Goal: Task Accomplishment & Management: Complete application form

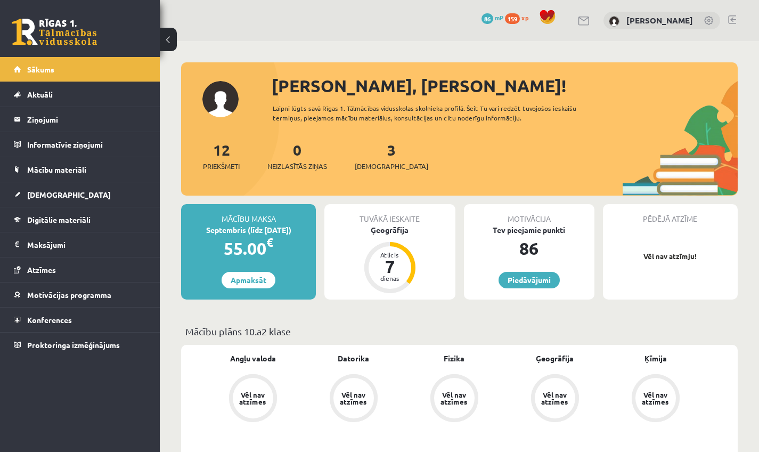
click at [418, 22] on link at bounding box center [732, 19] width 8 height 9
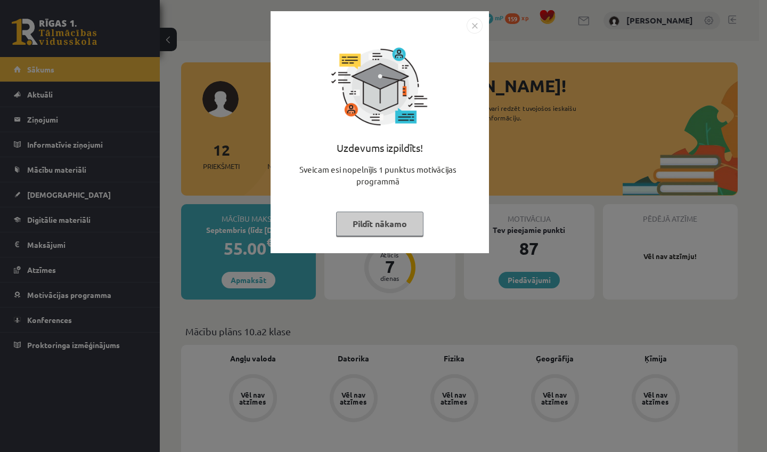
click at [377, 215] on button "Pildīt nākamo" at bounding box center [379, 223] width 87 height 24
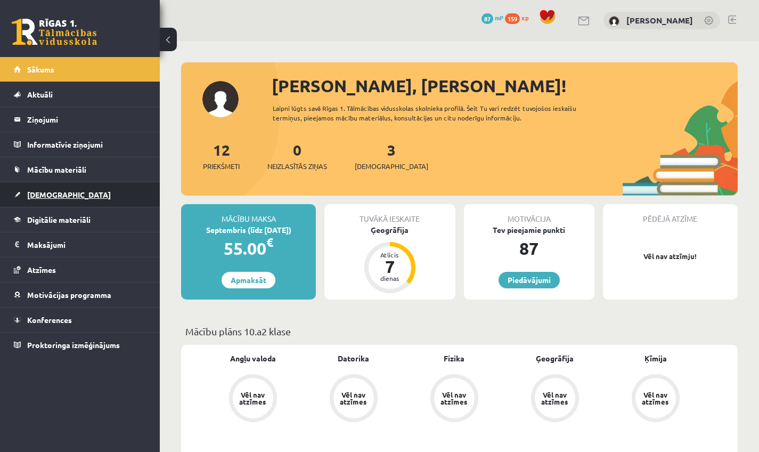
click at [28, 199] on link "[DEMOGRAPHIC_DATA]" at bounding box center [80, 194] width 133 height 24
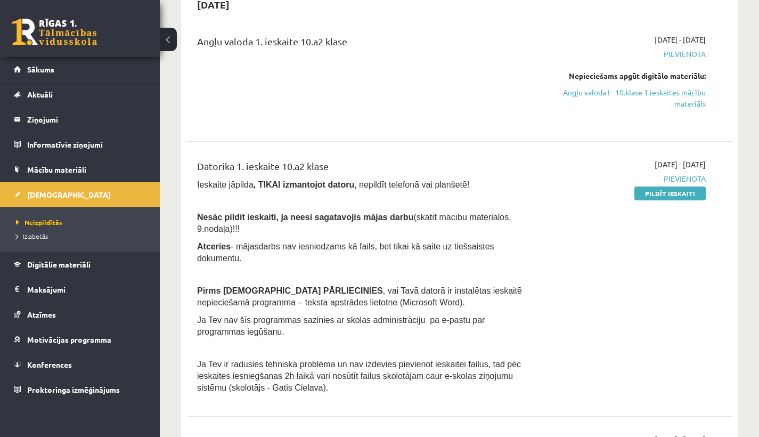
scroll to position [120, 0]
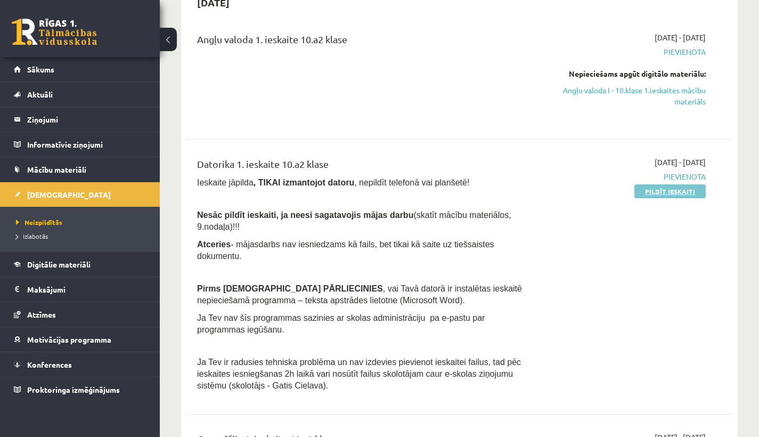
click at [684, 188] on link "Pildīt ieskaiti" at bounding box center [669, 191] width 71 height 14
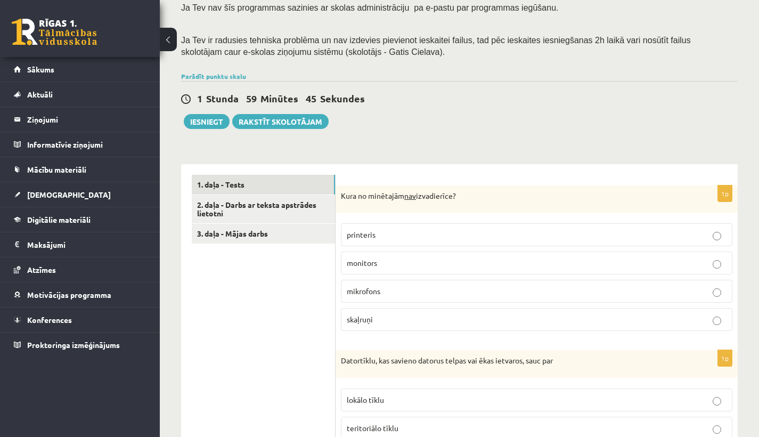
scroll to position [192, 0]
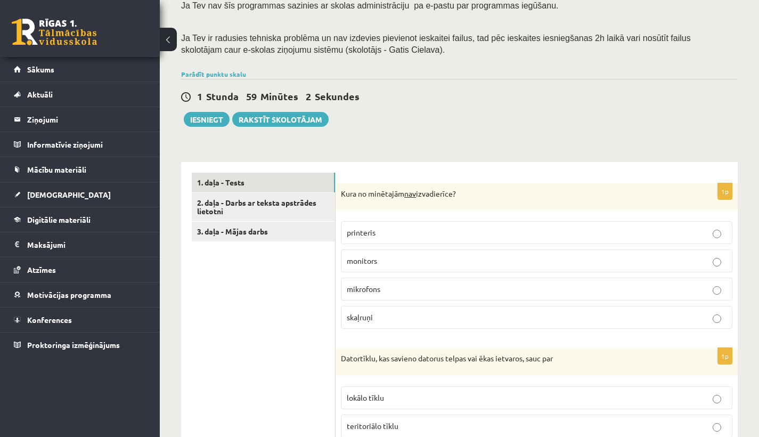
click at [406, 283] on p "mikrofons" at bounding box center [537, 288] width 380 height 11
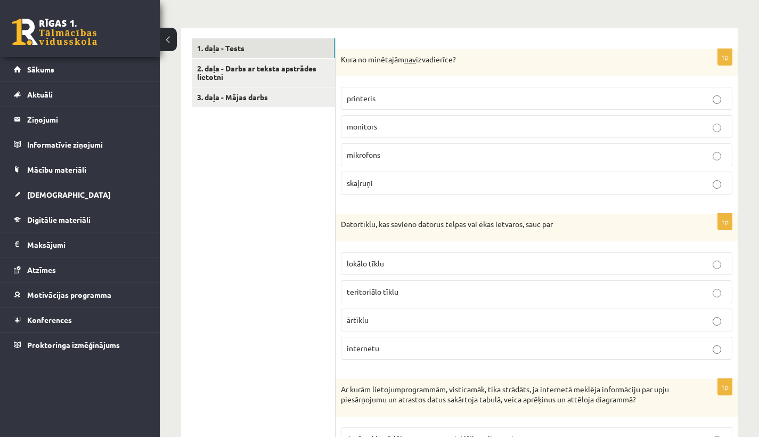
scroll to position [329, 0]
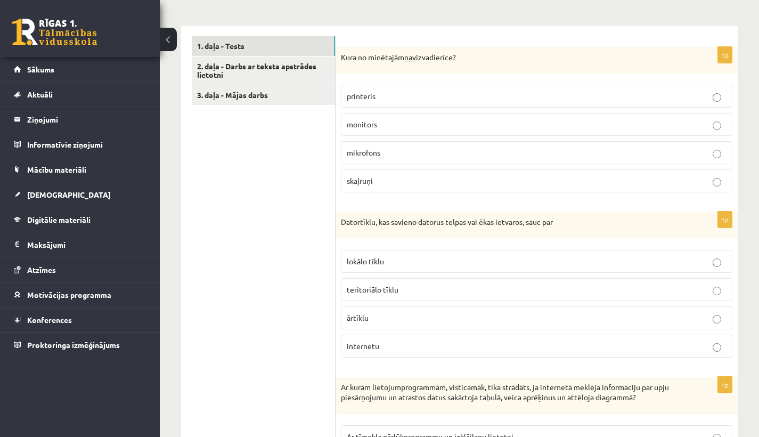
click at [566, 259] on label "lokālo tīklu" at bounding box center [536, 261] width 391 height 23
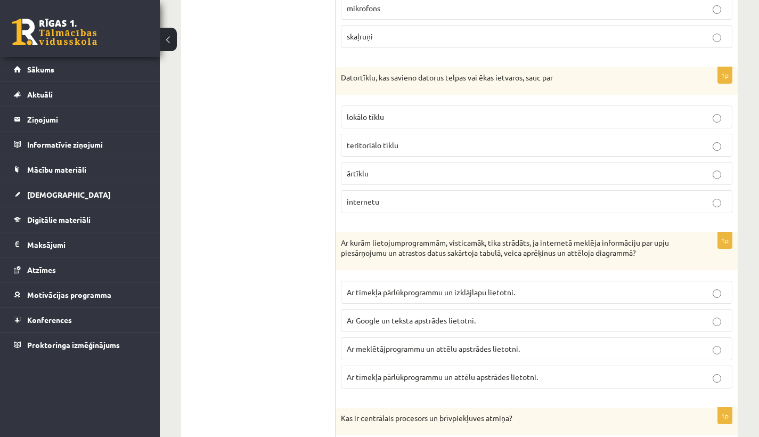
scroll to position [475, 0]
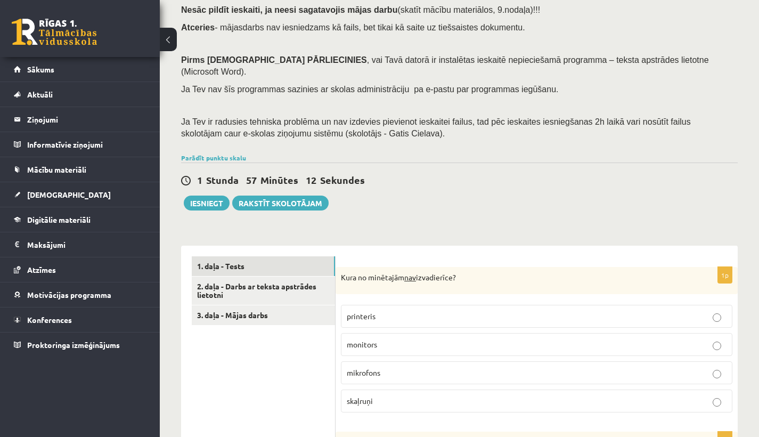
drag, startPoint x: 533, startPoint y: 214, endPoint x: 530, endPoint y: 205, distance: 9.9
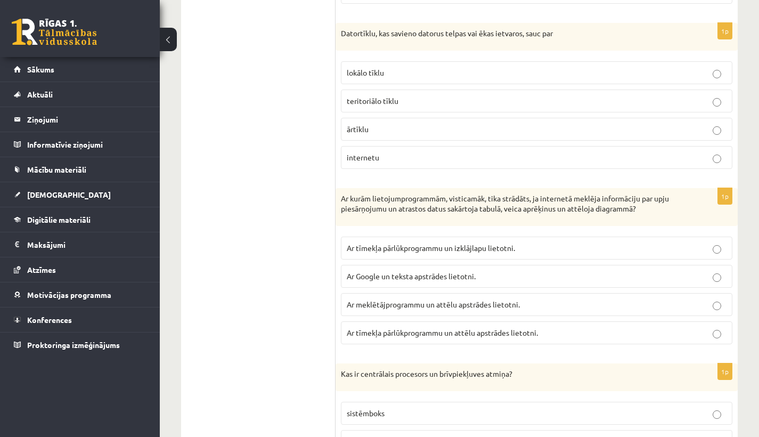
scroll to position [519, 0]
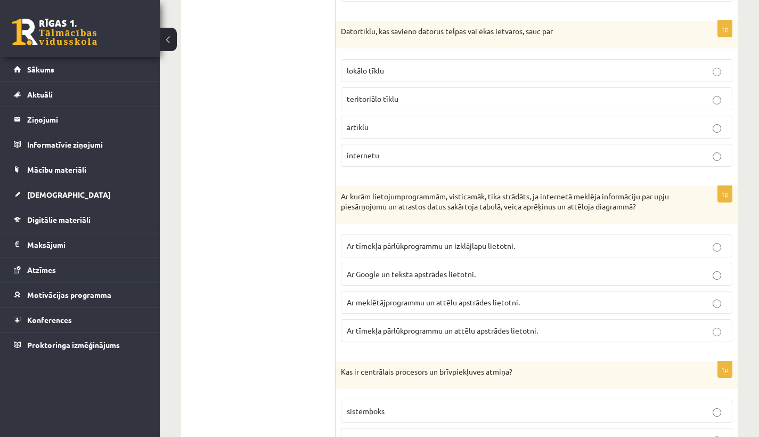
click at [376, 241] on span "Ar tīmekļa pārlūkprogrammu un izklājlapu lietotni." at bounding box center [431, 246] width 168 height 10
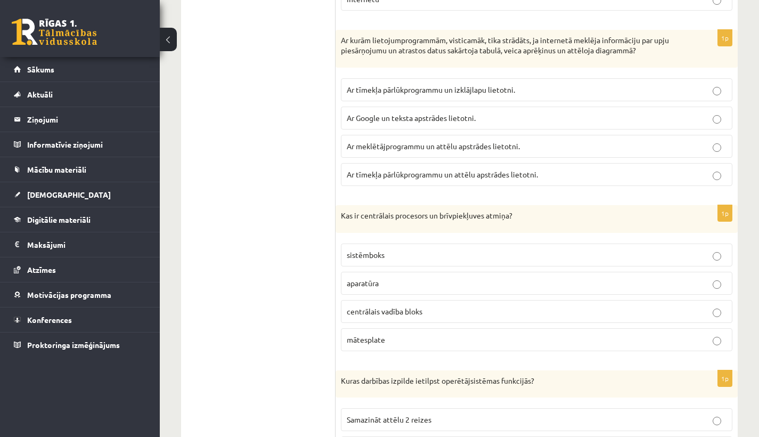
scroll to position [677, 0]
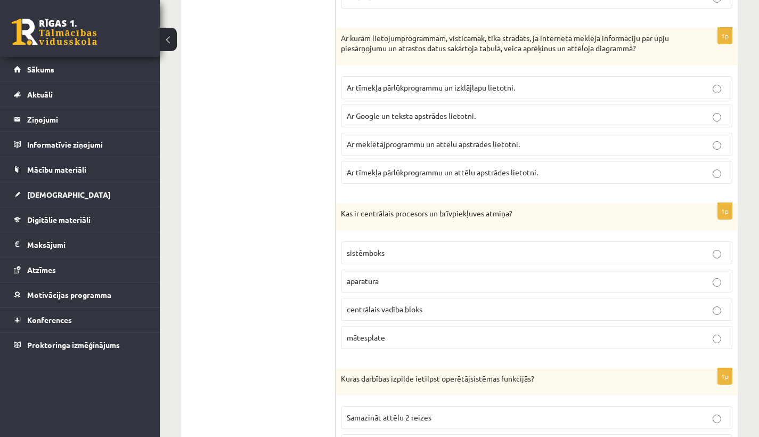
click at [421, 304] on span "centrālais vadība bloks" at bounding box center [385, 309] width 76 height 10
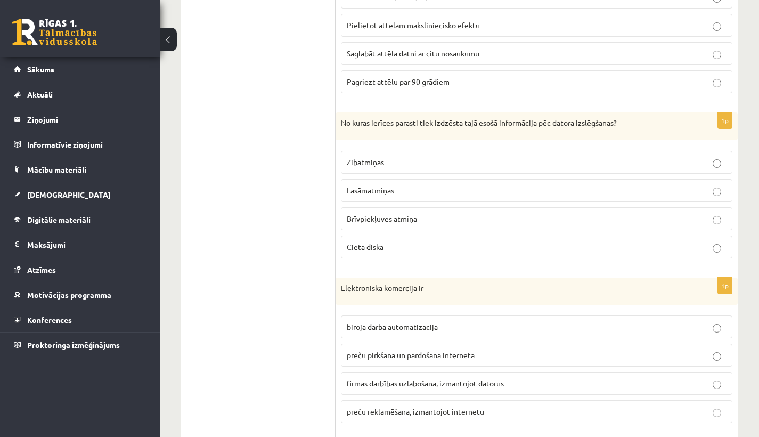
scroll to position [1112, 0]
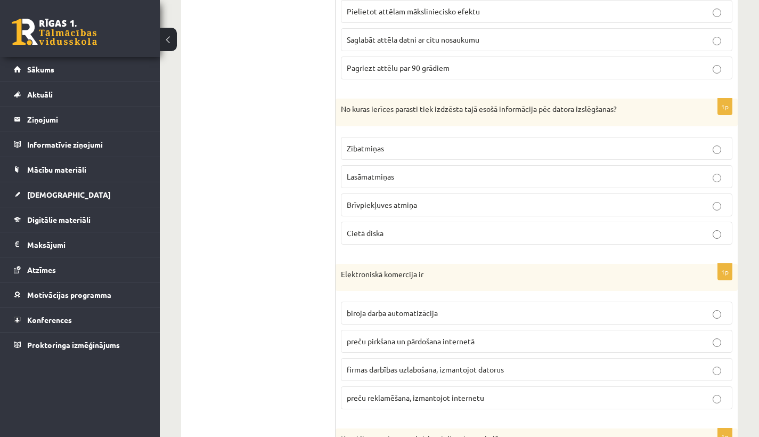
click at [430, 199] on p "Brīvpiekļuves atmiņa" at bounding box center [537, 204] width 380 height 11
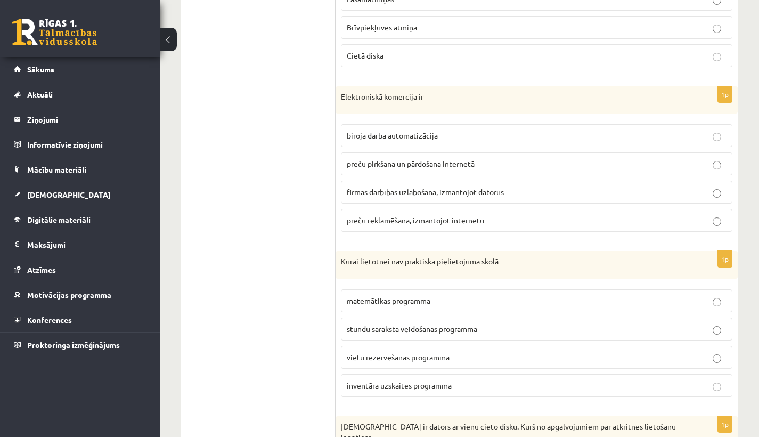
scroll to position [1303, 0]
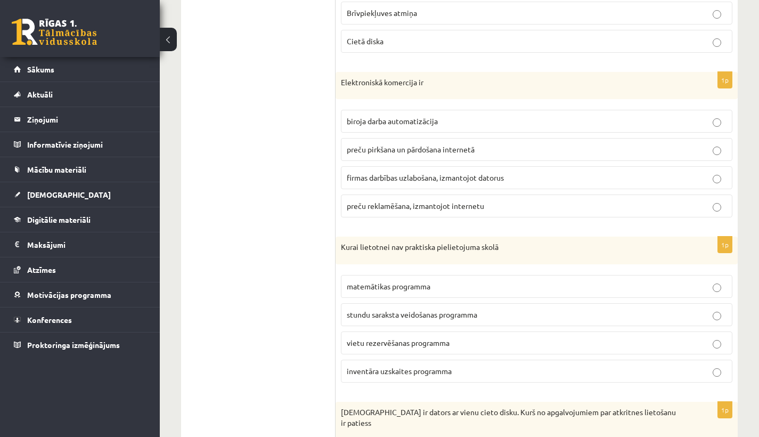
click at [402, 337] on p "vietu rezervēšanas programma" at bounding box center [537, 342] width 380 height 11
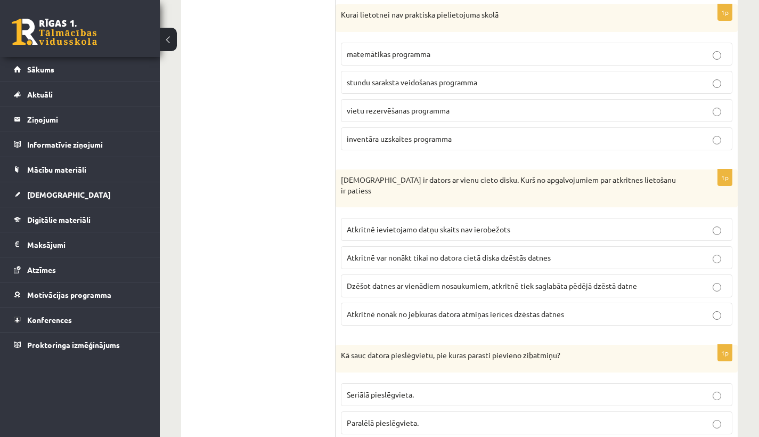
scroll to position [1538, 0]
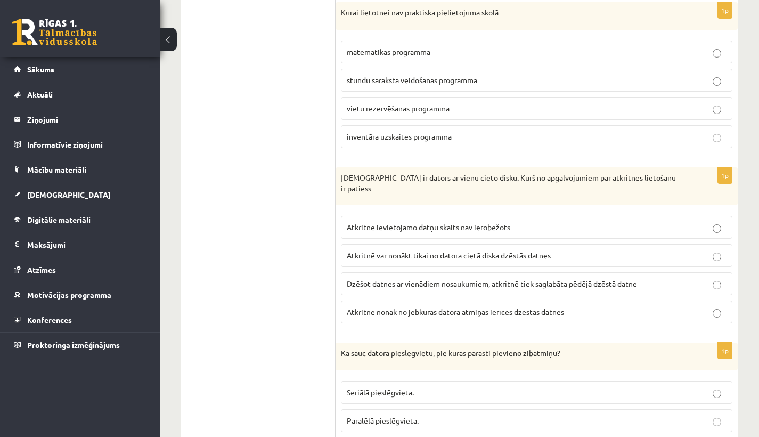
click at [457, 278] on p "Dzēšot datnes ar vienādiem nosaukumiem, atkritnē tiek saglabāta pēdējā dzēstā d…" at bounding box center [537, 283] width 380 height 11
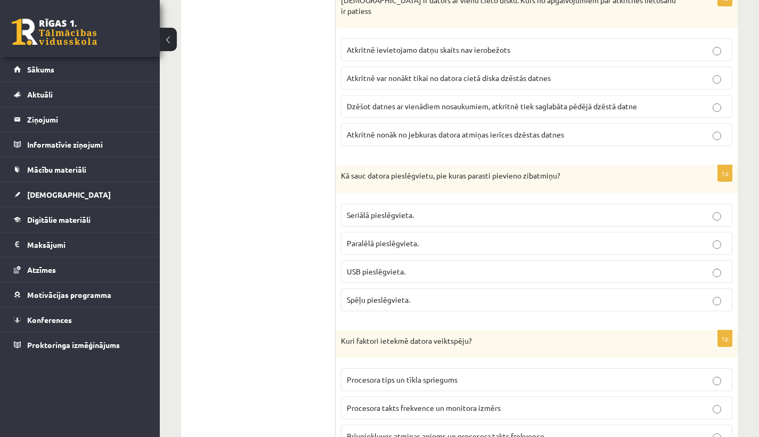
scroll to position [1704, 0]
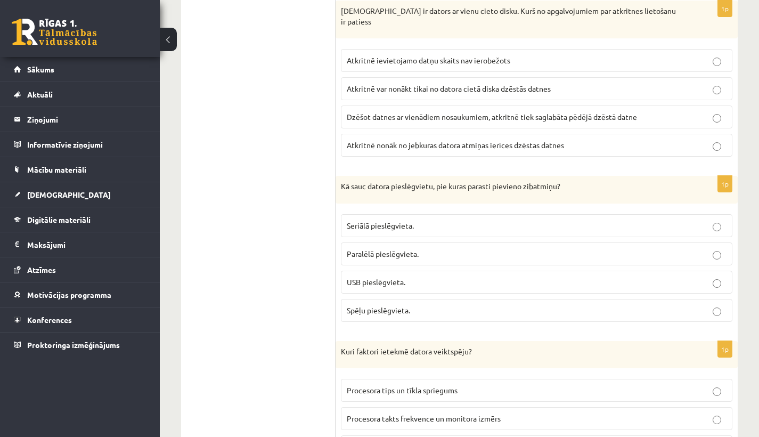
click at [487, 276] on p "USB pieslēgvieta." at bounding box center [537, 281] width 380 height 11
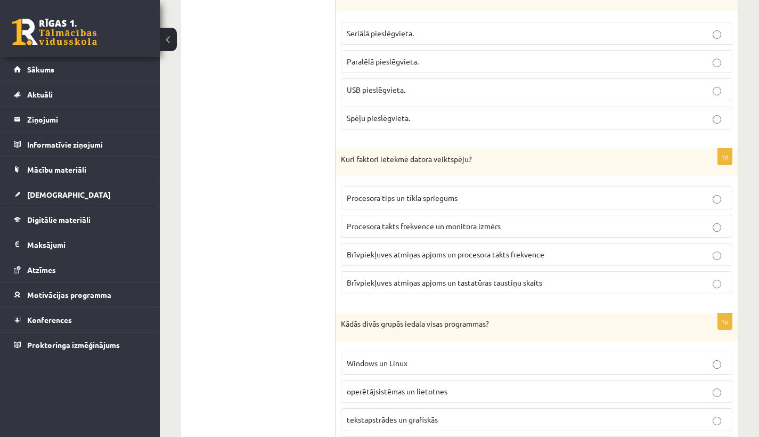
scroll to position [1899, 0]
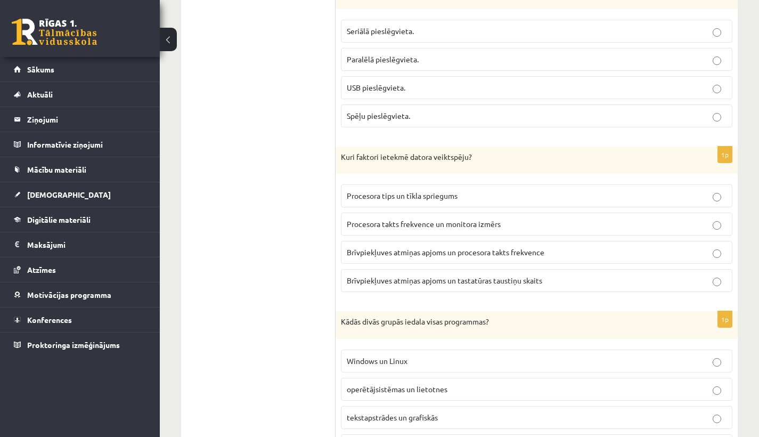
click at [496, 241] on label "Brīvpiekļuves atmiņas apjoms un procesora takts frekvence" at bounding box center [536, 252] width 391 height 23
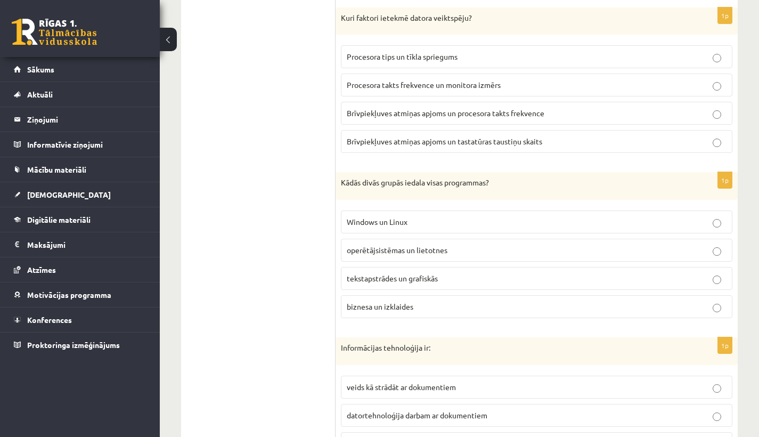
scroll to position [2040, 0]
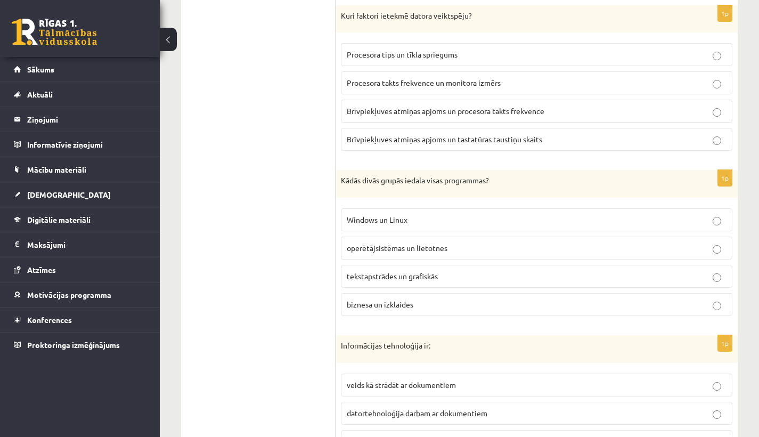
click at [403, 208] on label "Windows un Linux" at bounding box center [536, 219] width 391 height 23
click at [408, 243] on span "operētājsistēmas un lietotnes" at bounding box center [397, 248] width 101 height 10
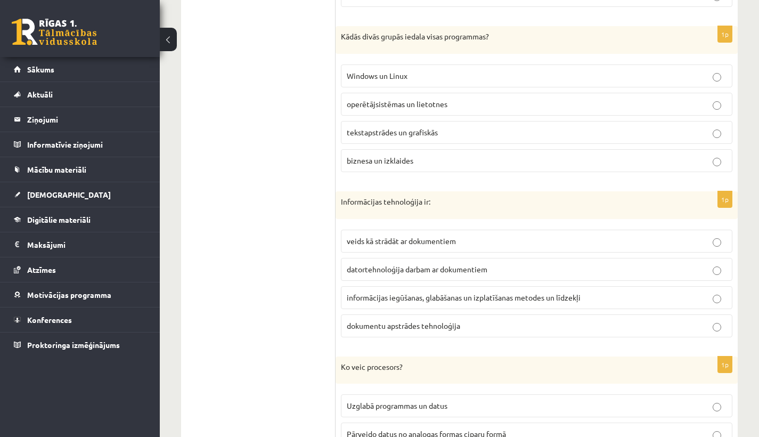
scroll to position [2186, 0]
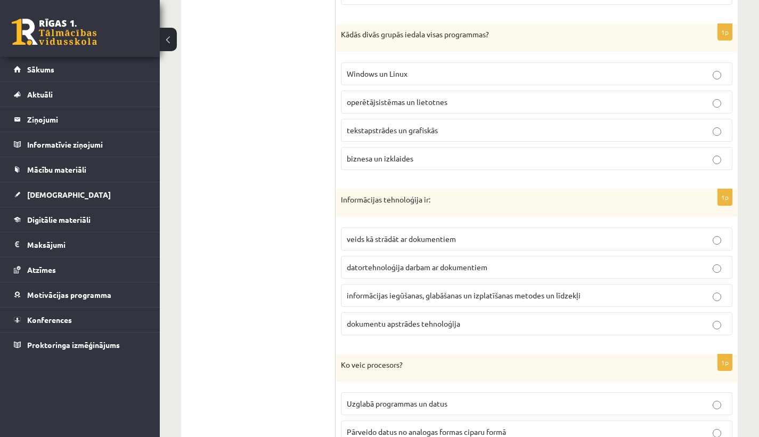
click at [459, 290] on span "informācijas iegūšanas, glabāšanas un izplatīšanas metodes un līdzekļi" at bounding box center [464, 295] width 234 height 10
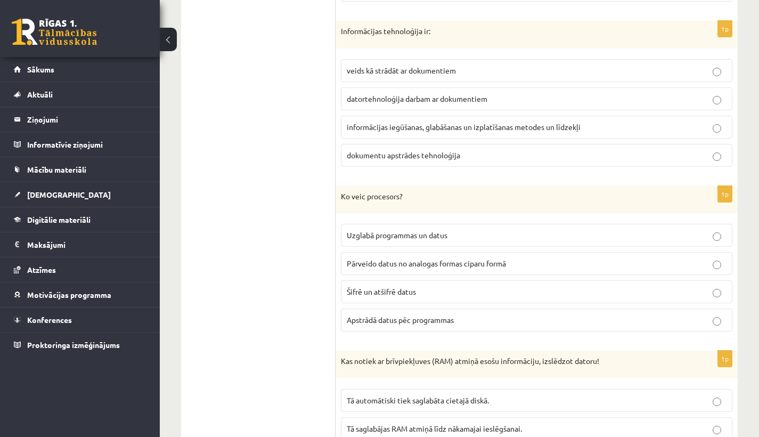
scroll to position [2356, 0]
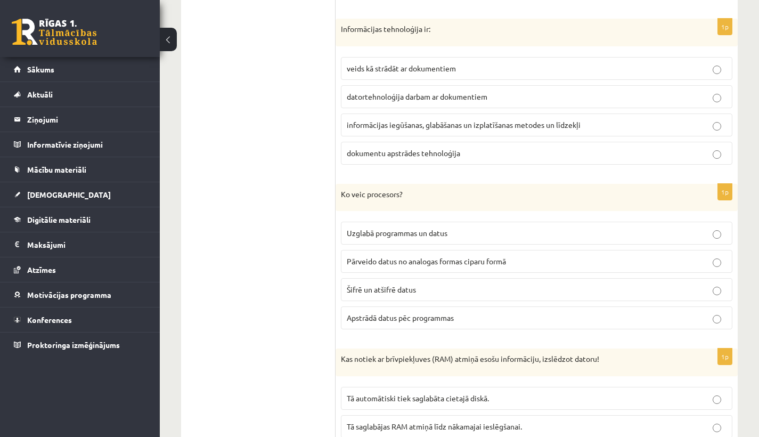
click at [466, 312] on p "Apstrādā datus pēc programmas" at bounding box center [537, 317] width 380 height 11
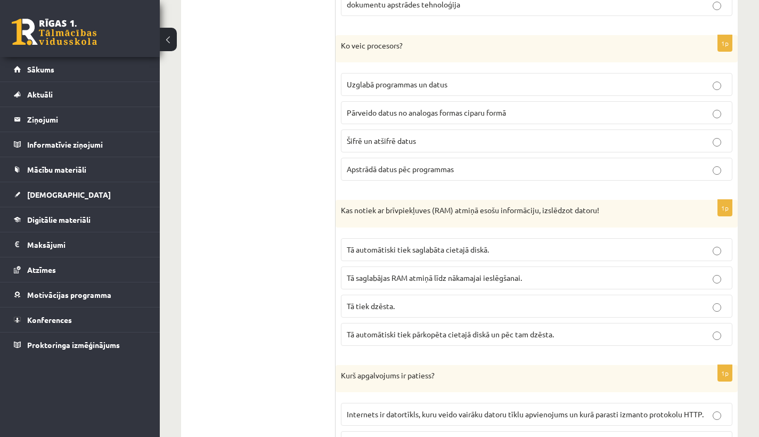
scroll to position [2526, 0]
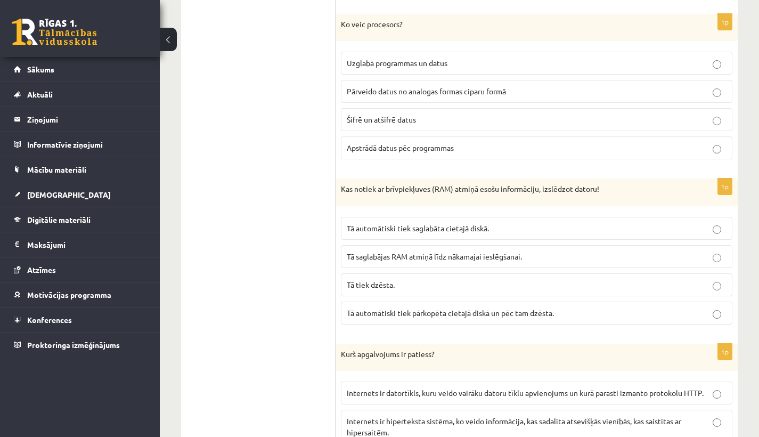
click at [430, 223] on span "Tā automātiski tiek saglabāta cietajā diskā." at bounding box center [418, 228] width 142 height 10
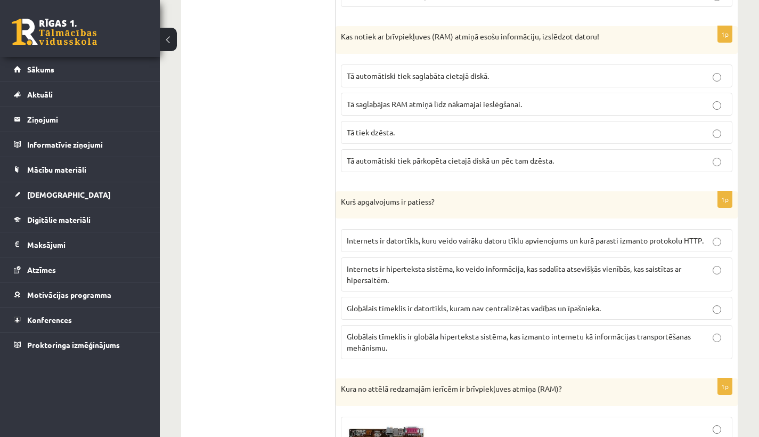
scroll to position [2729, 0]
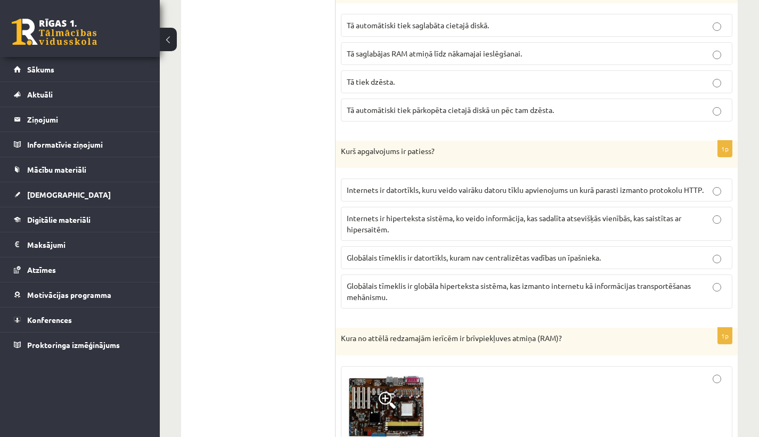
click at [459, 280] on p "Globālais tīmeklis ir globāla hiperteksta sistēma, kas izmanto internetu kā inf…" at bounding box center [537, 291] width 380 height 22
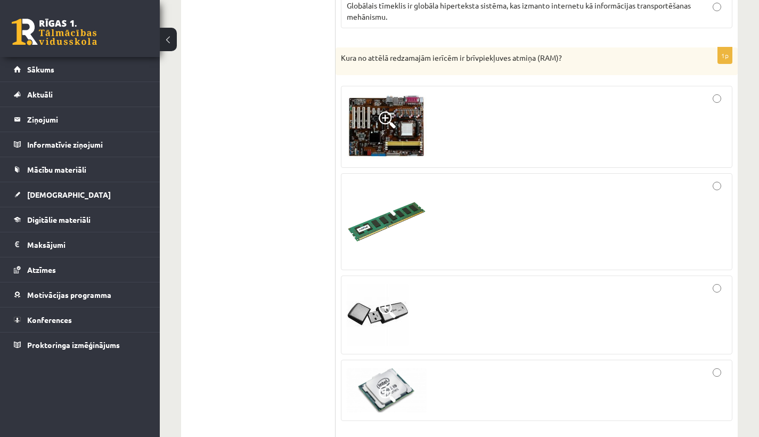
scroll to position [3024, 0]
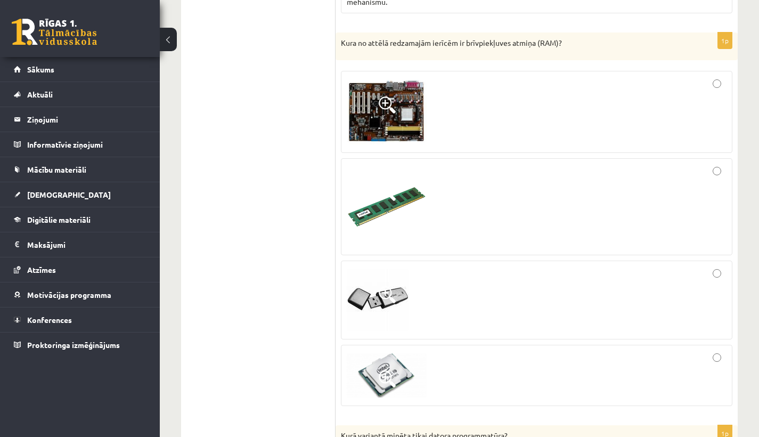
click at [172, 37] on button at bounding box center [168, 39] width 17 height 23
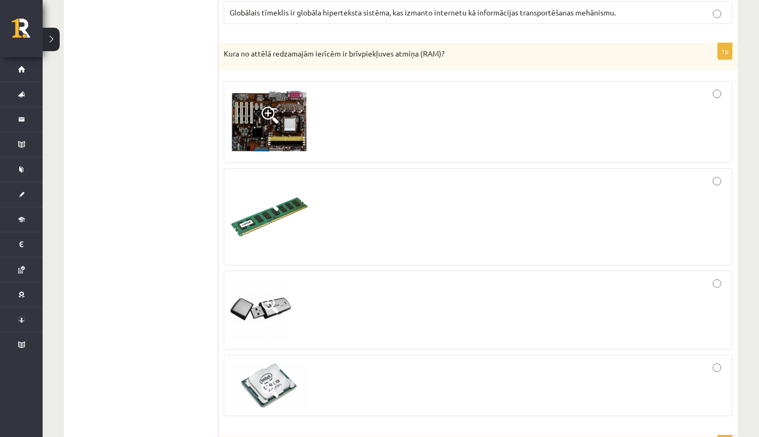
scroll to position [2971, 0]
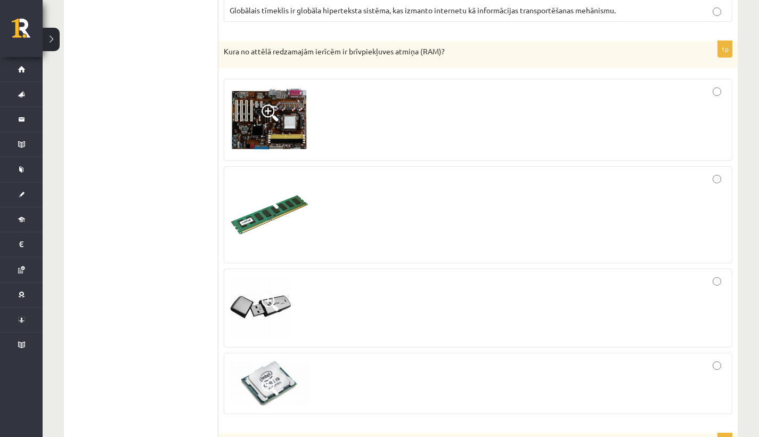
click at [271, 218] on img at bounding box center [270, 215] width 80 height 80
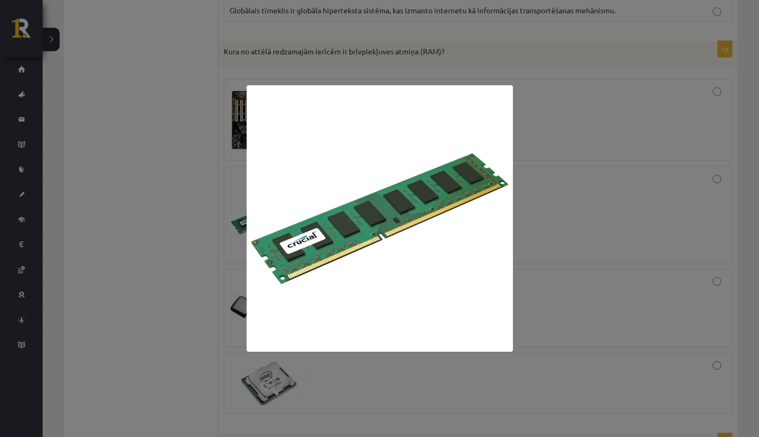
click at [586, 182] on div at bounding box center [379, 218] width 759 height 437
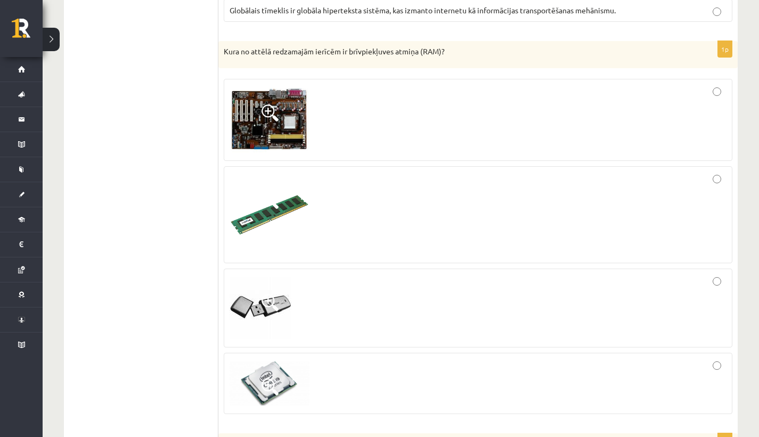
click at [717, 172] on div at bounding box center [478, 214] width 497 height 85
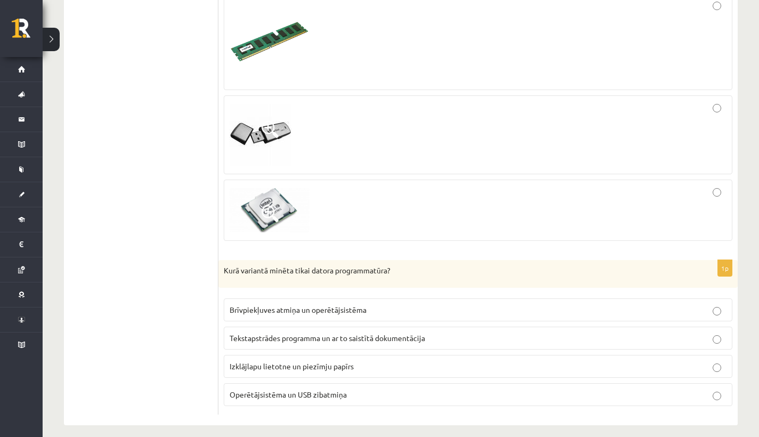
scroll to position [3148, 0]
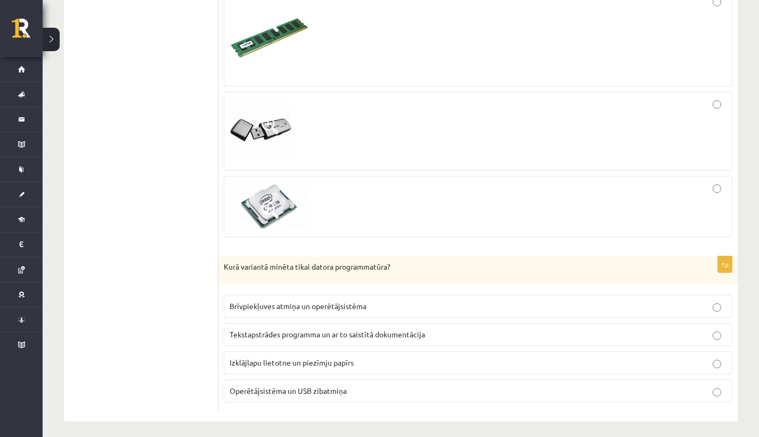
click at [355, 333] on p "Tekstapstrādes programma un ar to saistītā dokumentācija" at bounding box center [478, 334] width 497 height 11
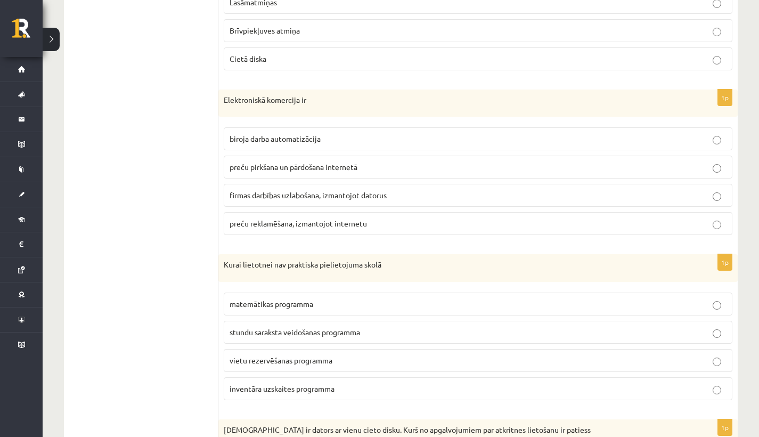
scroll to position [1259, 0]
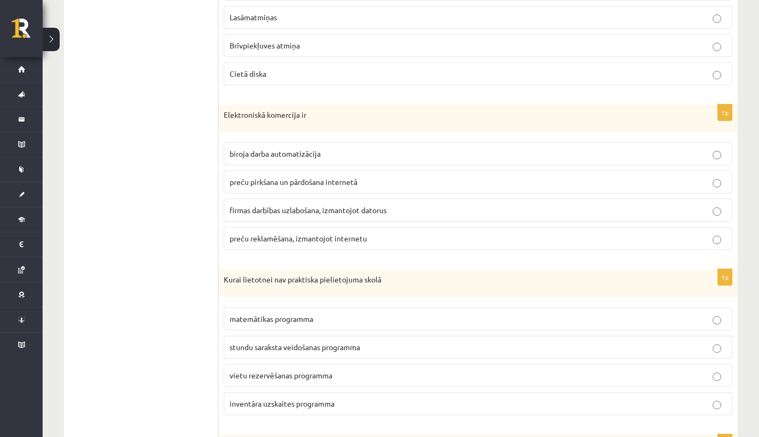
click at [274, 182] on span "preču pirkšana un pārdošana internetā" at bounding box center [294, 182] width 128 height 10
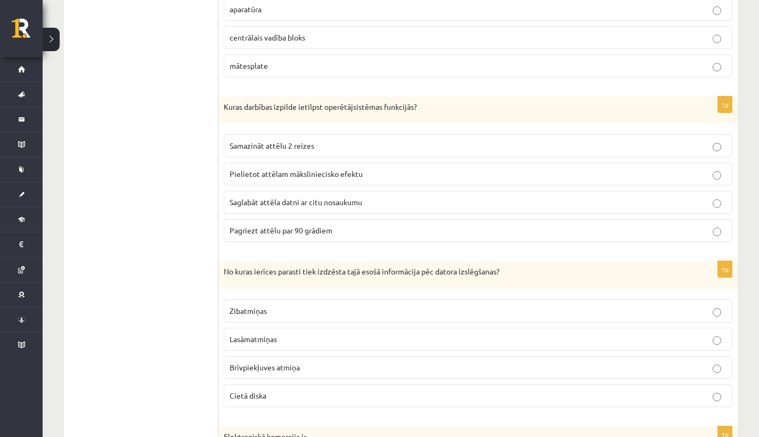
scroll to position [935, 0]
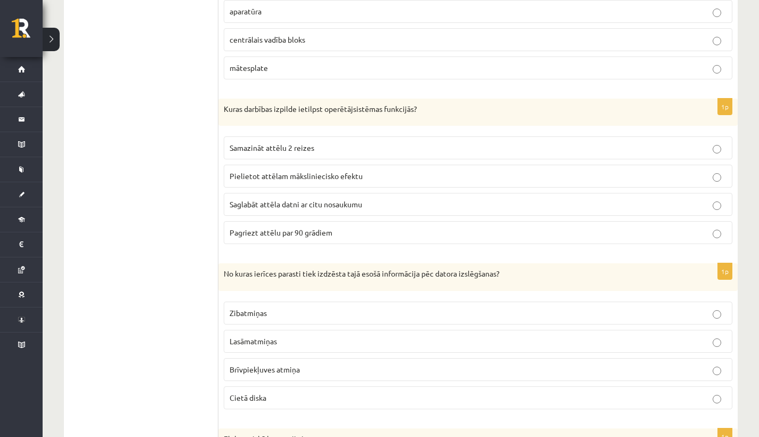
click at [322, 177] on span "Pielietot attēlam māksliniecisko efektu" at bounding box center [296, 176] width 133 height 10
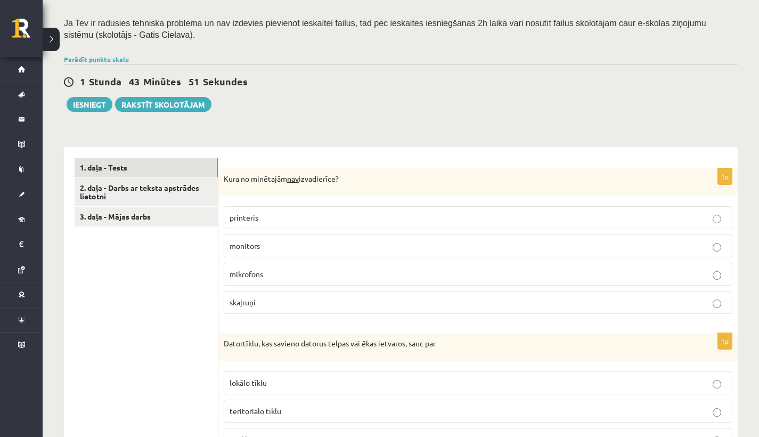
scroll to position [246, 0]
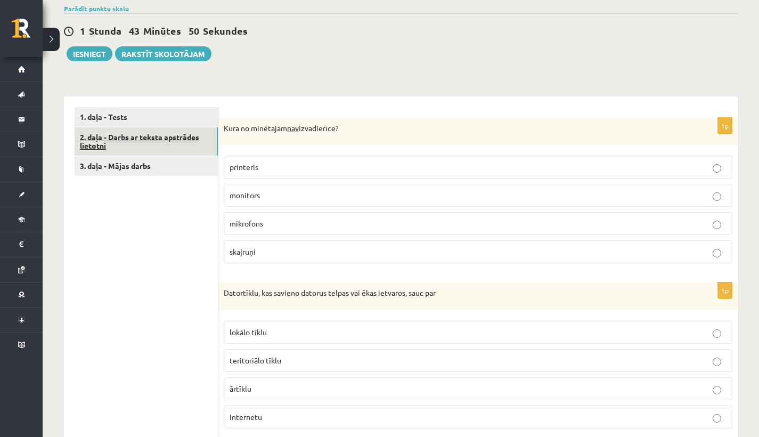
click at [159, 142] on link "2. daļa - Darbs ar teksta apstrādes lietotni" at bounding box center [146, 141] width 143 height 29
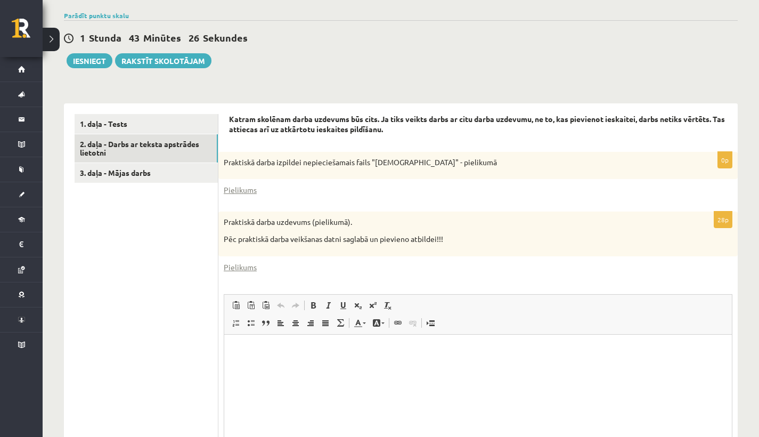
scroll to position [241, 0]
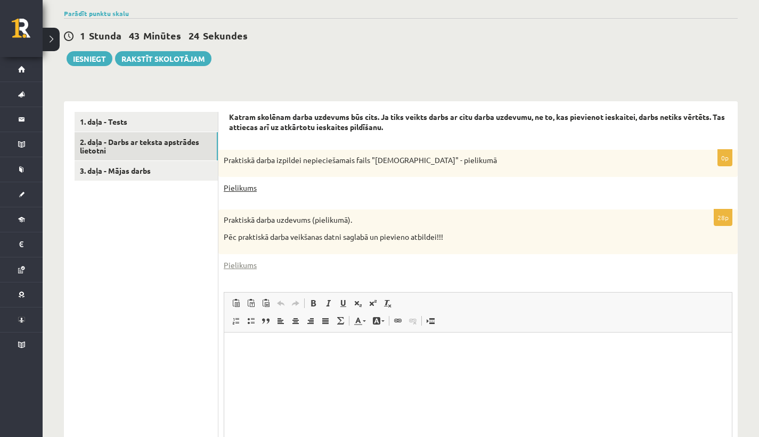
click at [244, 190] on link "Pielikums" at bounding box center [240, 187] width 33 height 11
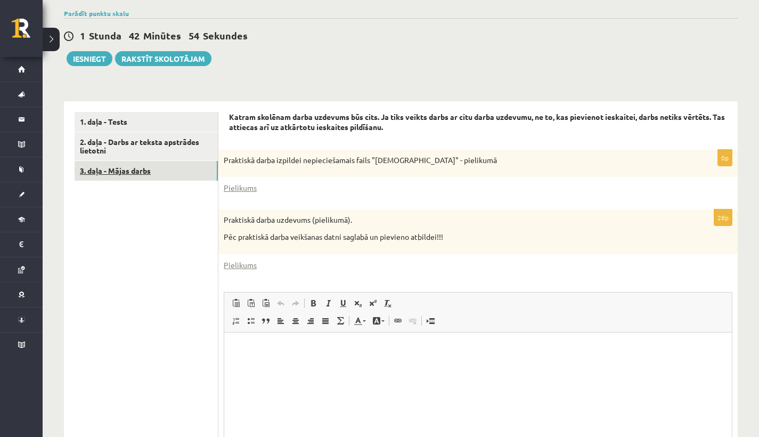
click at [151, 169] on link "3. daļa - Mājas darbs" at bounding box center [146, 171] width 143 height 20
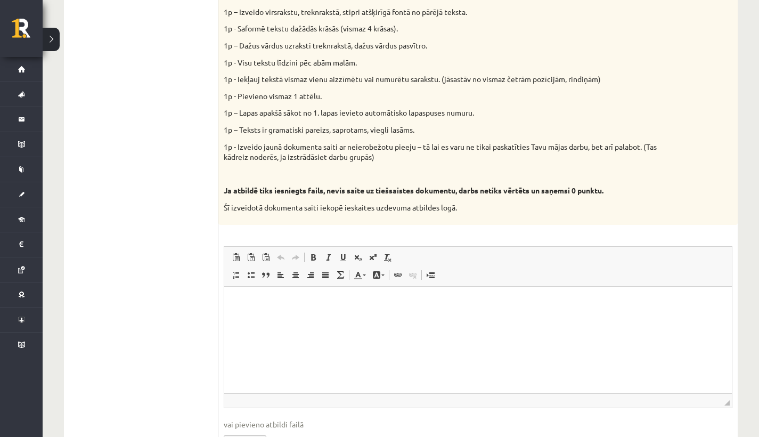
scroll to position [489, 0]
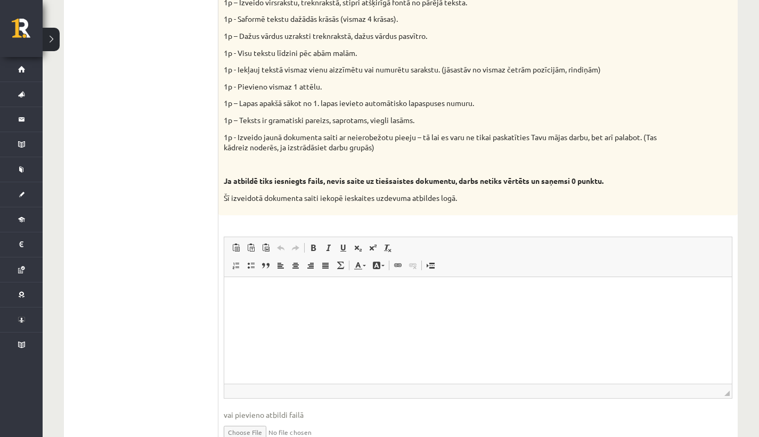
click at [313, 309] on html at bounding box center [478, 292] width 508 height 32
click at [237, 291] on p "Bagātinātā teksta redaktors, wiswyg-editor-user-answer-47024830689140" at bounding box center [478, 292] width 486 height 11
click at [248, 290] on span "Ielīmēt" at bounding box center [244, 293] width 9 height 9
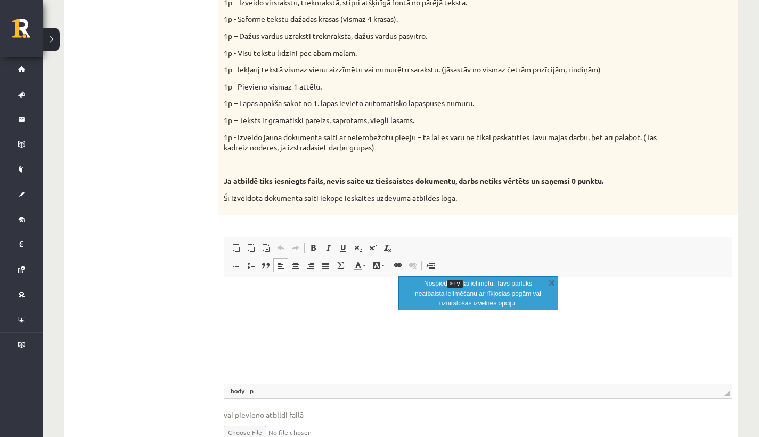
click at [322, 309] on html at bounding box center [478, 292] width 508 height 32
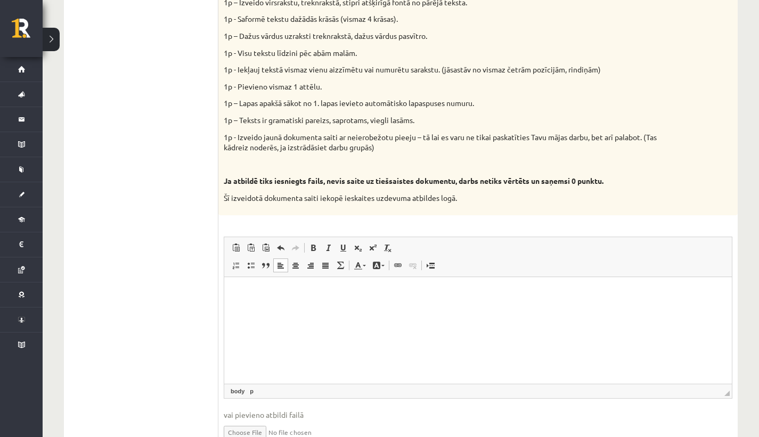
click at [256, 293] on p "Bagātinātā teksta redaktors, wiswyg-editor-user-answer-47024830689140" at bounding box center [478, 292] width 486 height 11
click at [258, 294] on p "Bagātinātā teksta redaktors, wiswyg-editor-user-answer-47024830689140" at bounding box center [478, 292] width 486 height 11
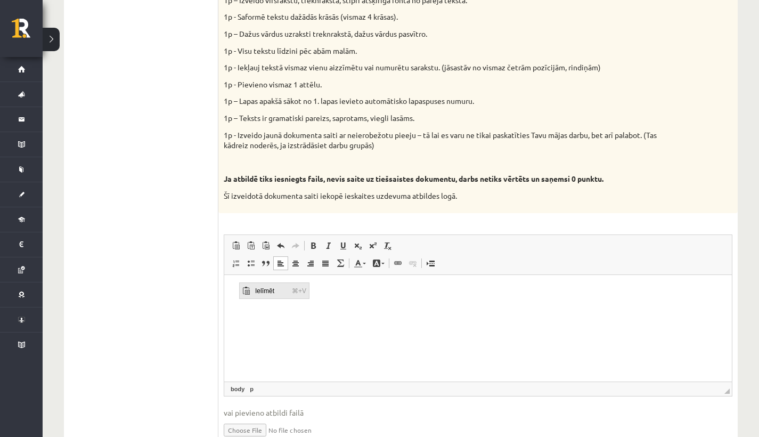
click at [250, 286] on span "Ielīmēt" at bounding box center [246, 290] width 9 height 9
click at [455, 6] on div "Vidusskolas 1.ieskaites mācību materiālos punktā 3.26 bija norādīts ka būs jāie…" at bounding box center [477, 42] width 519 height 341
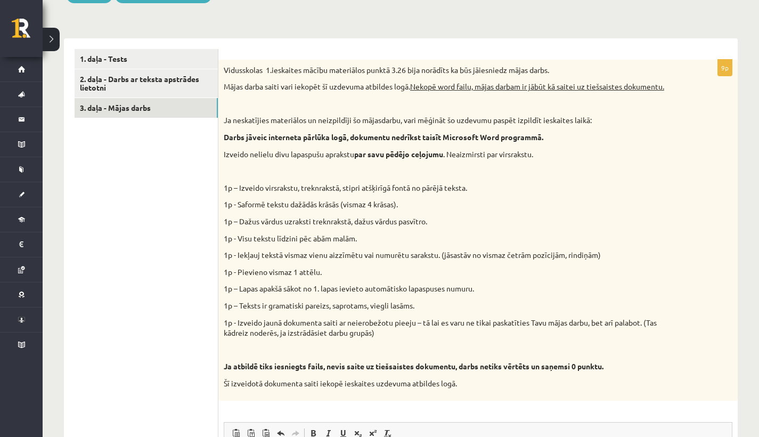
scroll to position [222, 0]
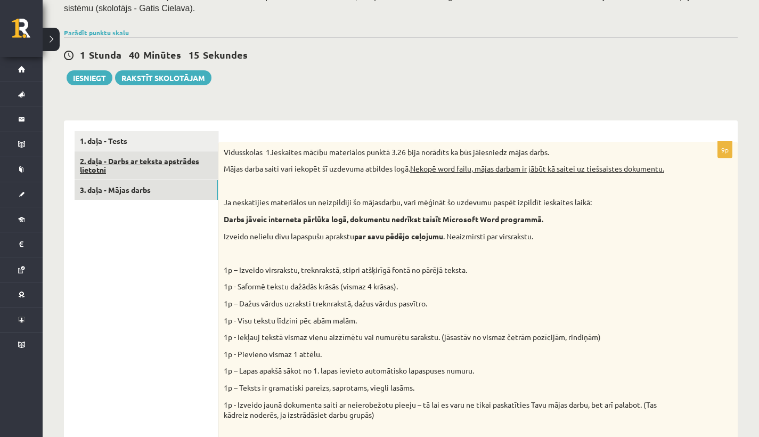
click at [126, 171] on link "2. daļa - Darbs ar teksta apstrādes lietotni" at bounding box center [146, 165] width 143 height 29
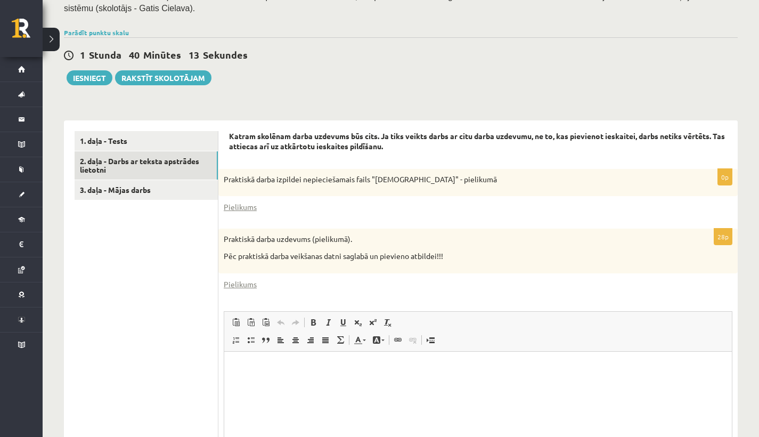
scroll to position [0, 0]
click at [248, 279] on link "Pielikums" at bounding box center [240, 284] width 33 height 11
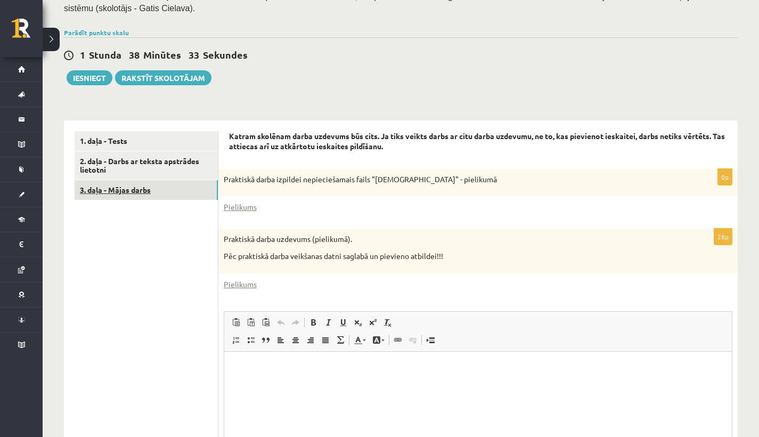
click at [142, 189] on link "3. daļa - Mājas darbs" at bounding box center [146, 190] width 143 height 20
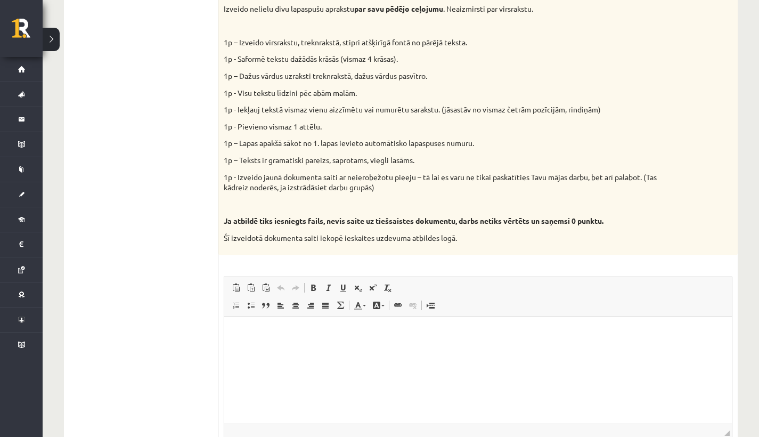
scroll to position [452, 0]
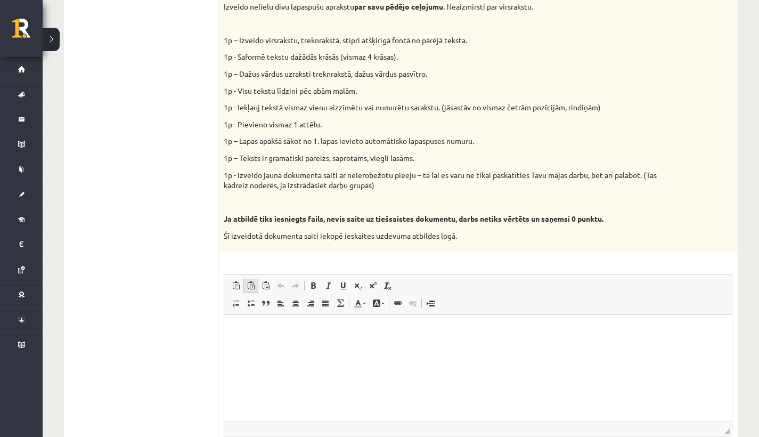
click at [256, 279] on link "Ievietot kā vienkāršu tekstu Klaviatūras [PERSON_NAME]+alternēšanas taustiņš+pā…" at bounding box center [250, 286] width 15 height 14
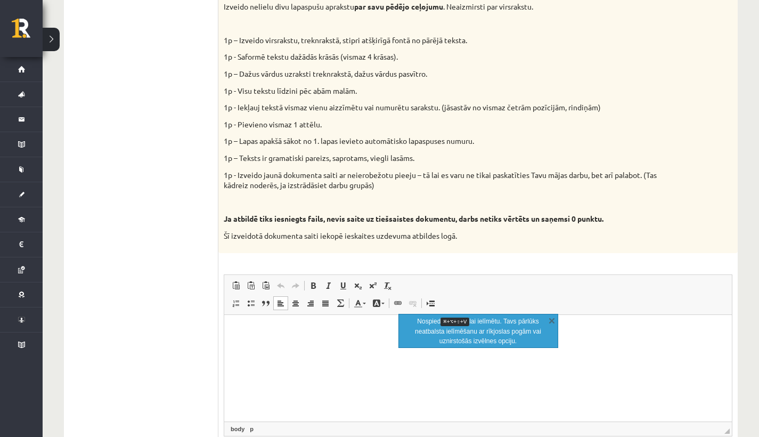
click at [250, 328] on p "Bagātinātā teksta redaktors, wiswyg-editor-user-answer-47024984110000" at bounding box center [478, 330] width 486 height 11
click at [234, 274] on div "Rich Text Editor, wiswyg-editor-user-answer-47024984110000 Redaktora rīkjoslas …" at bounding box center [478, 355] width 509 height 162
click at [233, 281] on span at bounding box center [236, 285] width 9 height 9
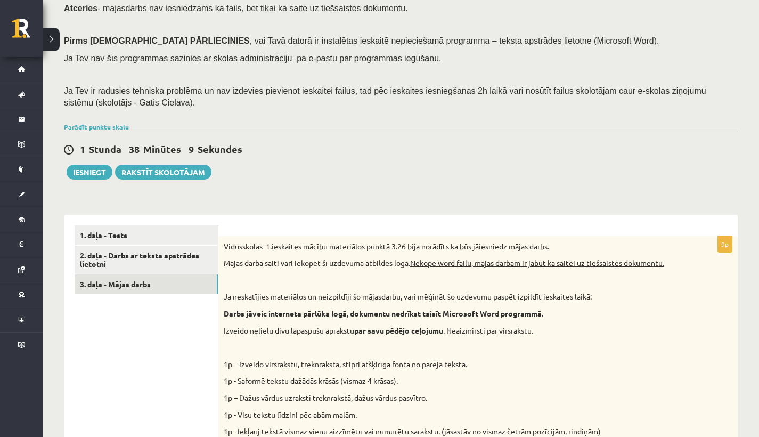
scroll to position [107, 0]
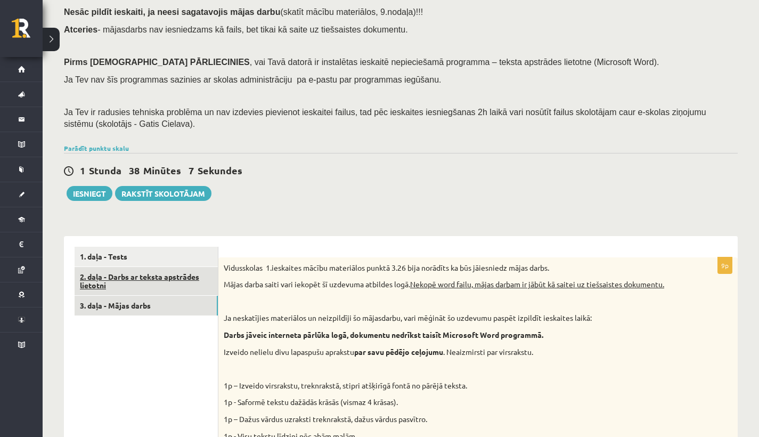
click at [165, 282] on link "2. daļa - Darbs ar teksta apstrādes lietotni" at bounding box center [146, 281] width 143 height 29
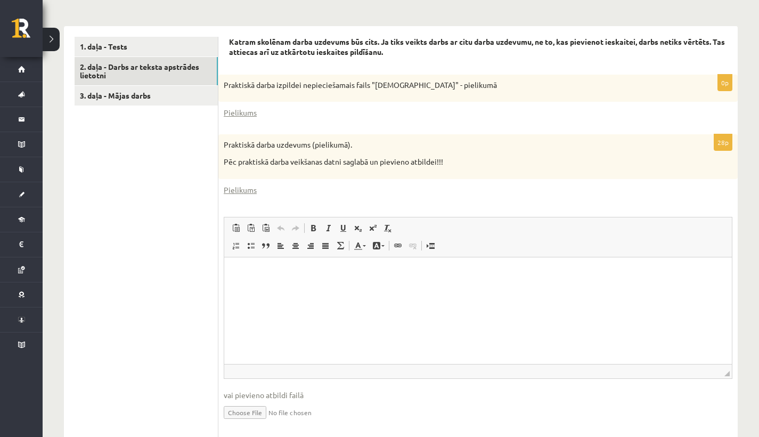
scroll to position [347, 0]
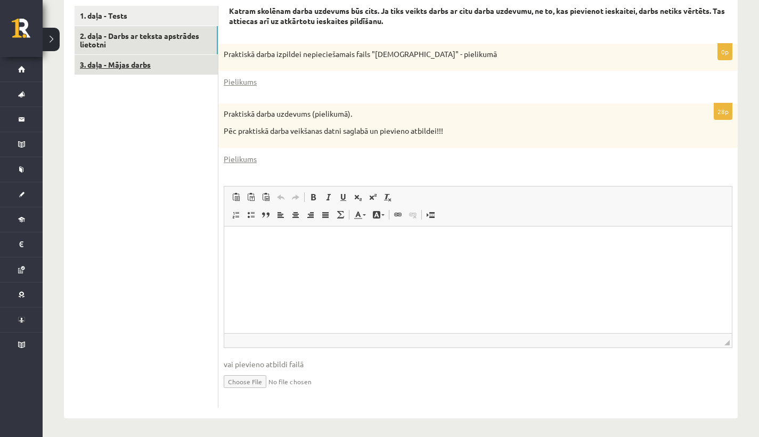
click at [94, 60] on link "3. daļa - Mājas darbs" at bounding box center [146, 65] width 143 height 20
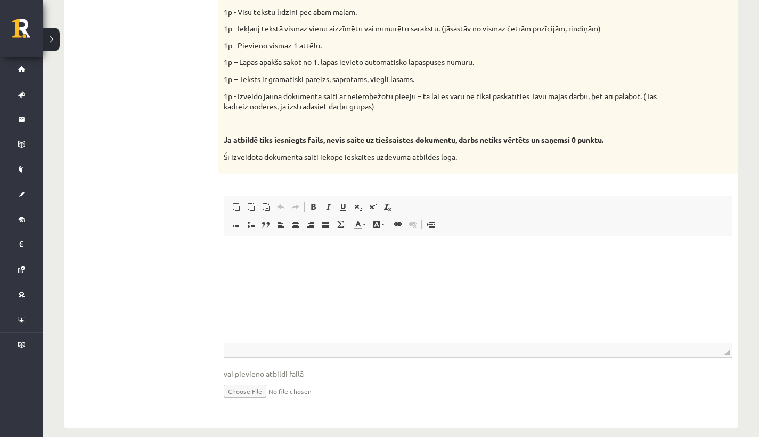
scroll to position [536, 0]
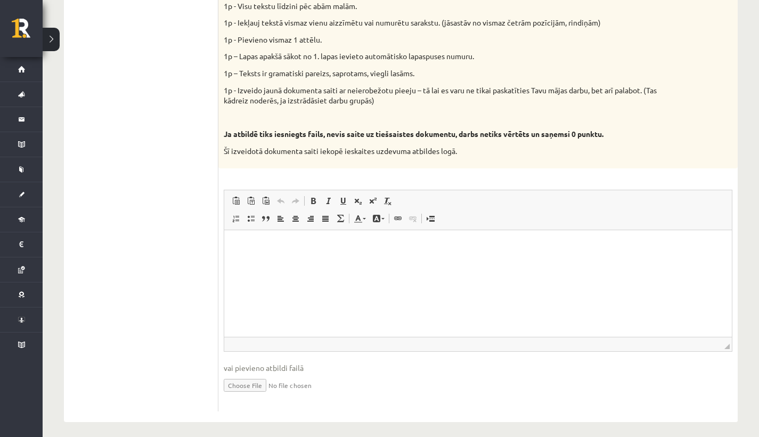
click at [252, 385] on input "file" at bounding box center [478, 384] width 509 height 22
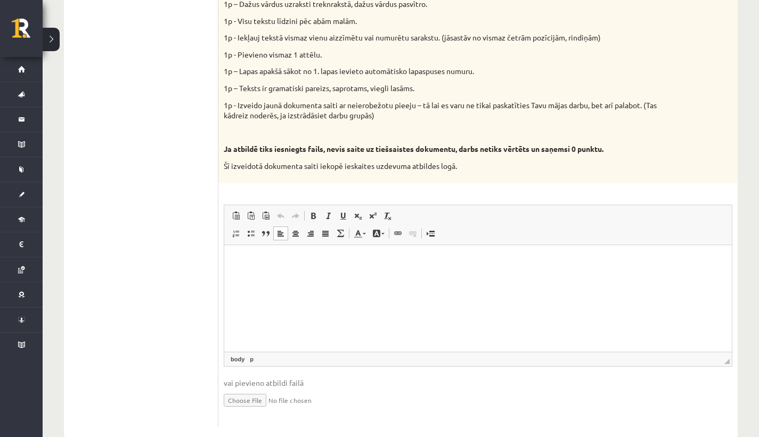
click at [247, 265] on p "Bagātinātā teksta redaktors, wiswyg-editor-user-answer-47024982319640" at bounding box center [478, 260] width 486 height 11
click at [274, 267] on span "Ielīmēt" at bounding box center [278, 265] width 37 height 15
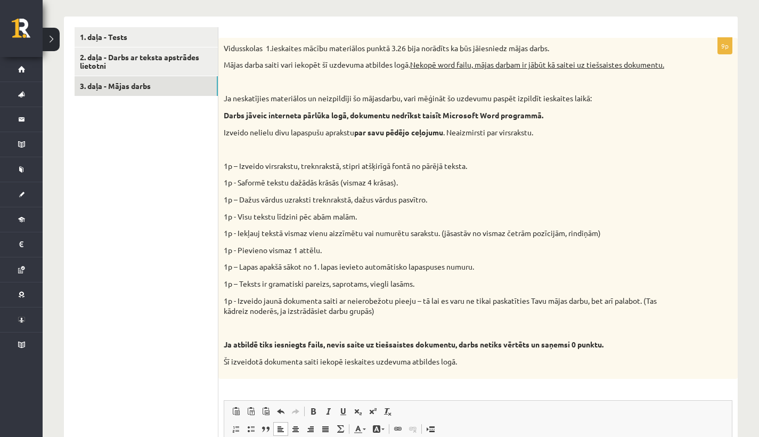
scroll to position [324, 0]
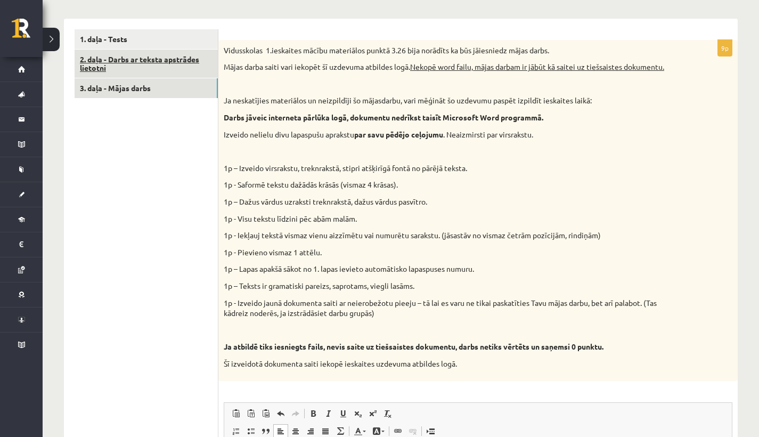
click at [148, 60] on link "2. daļa - Darbs ar teksta apstrādes lietotni" at bounding box center [146, 64] width 143 height 29
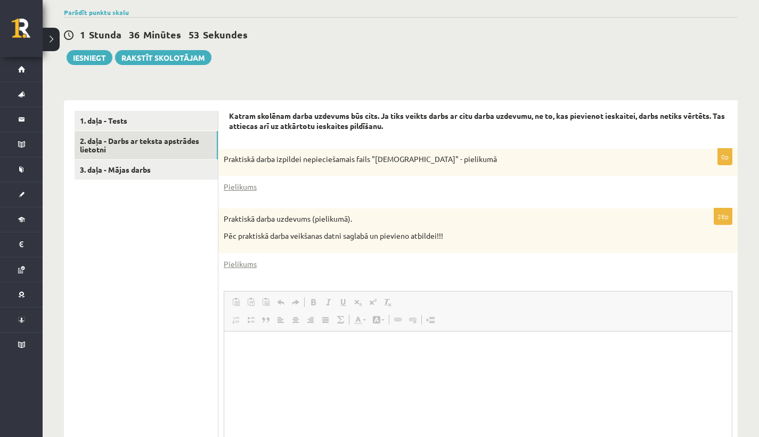
scroll to position [0, 0]
click at [242, 185] on link "Pielikums" at bounding box center [240, 186] width 33 height 11
click at [238, 267] on link "Pielikums" at bounding box center [240, 263] width 33 height 11
click at [306, 59] on div "1 Stunda 34 Minūtes 11 Sekundes Ieskaite saglabāta! Iesniegt Rakstīt skolotājam" at bounding box center [401, 41] width 674 height 48
